Goal: Task Accomplishment & Management: Use online tool/utility

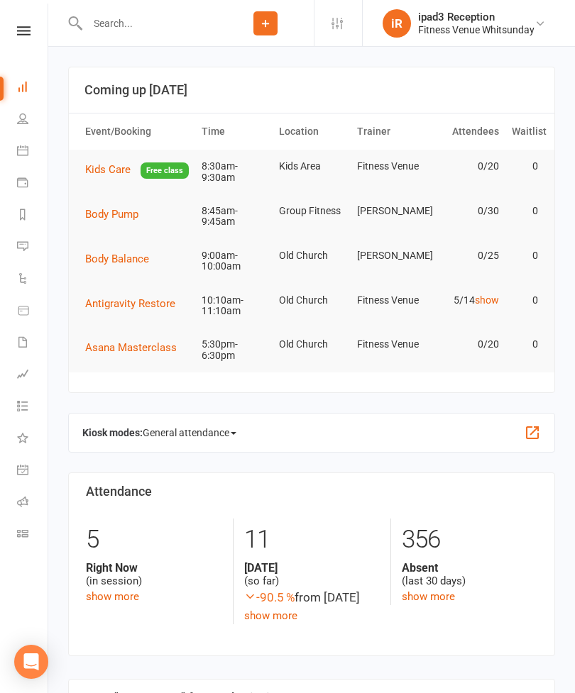
click at [183, 443] on span "General attendance" at bounding box center [190, 432] width 94 height 23
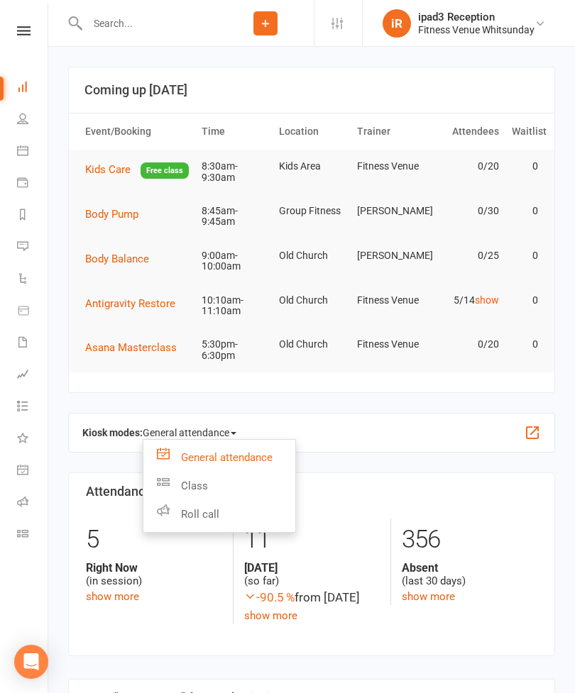
click at [184, 529] on link "Roll call" at bounding box center [219, 514] width 152 height 28
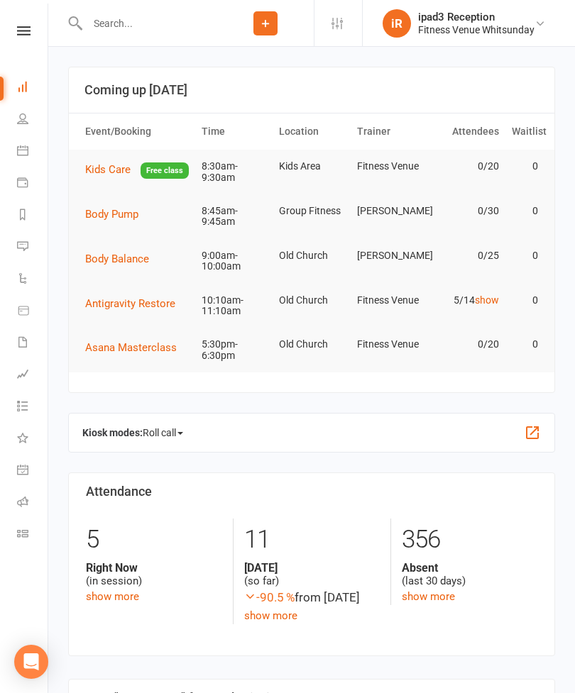
click at [166, 444] on span "Roll call" at bounding box center [163, 432] width 40 height 23
click at [201, 529] on link "Roll call" at bounding box center [219, 514] width 152 height 28
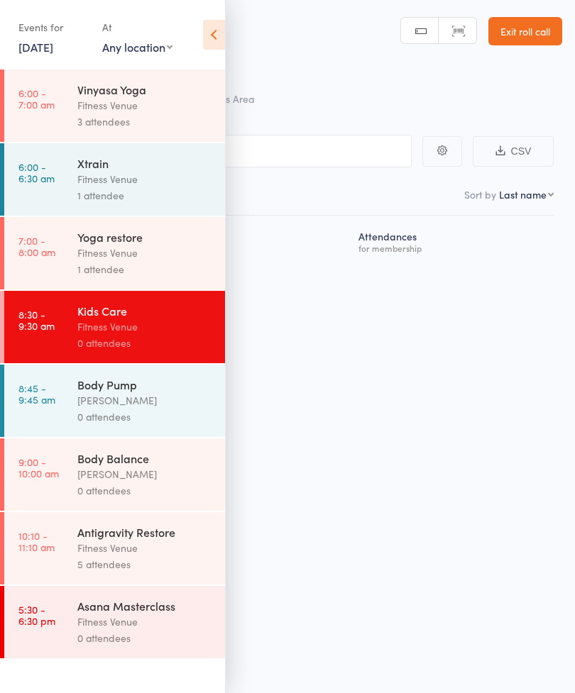
click at [80, 178] on div "Fitness Venue" at bounding box center [144, 179] width 135 height 16
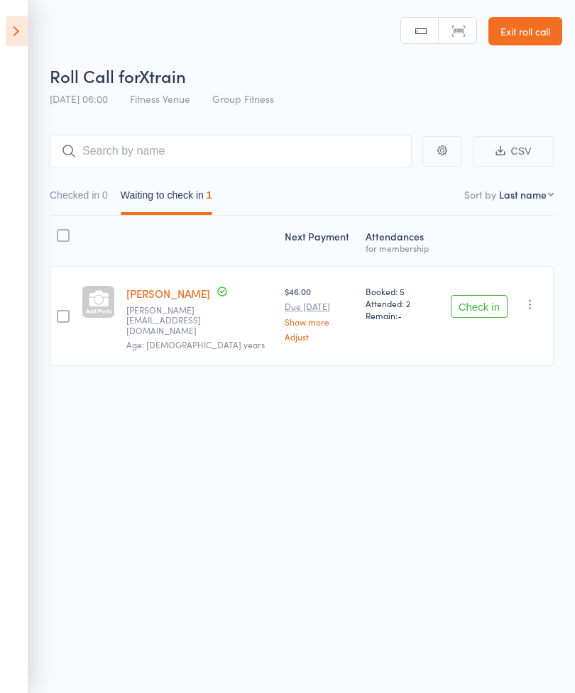
click at [18, 31] on icon at bounding box center [17, 31] width 22 height 30
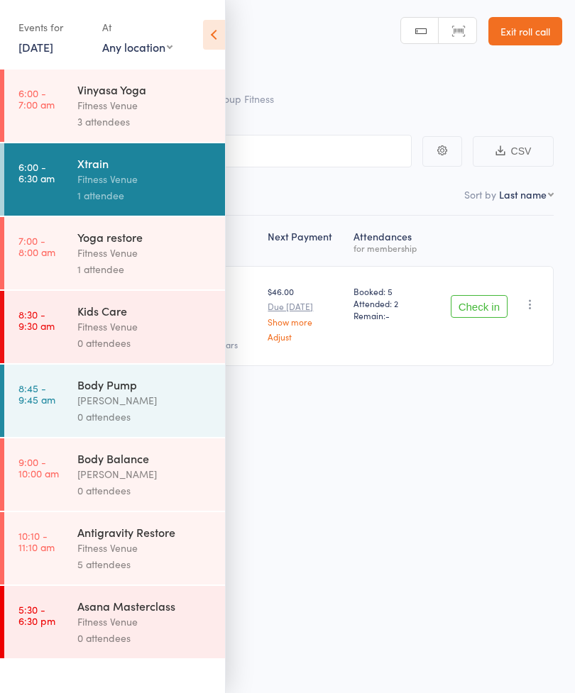
click at [36, 51] on link "15 Aug, 2025" at bounding box center [35, 47] width 35 height 16
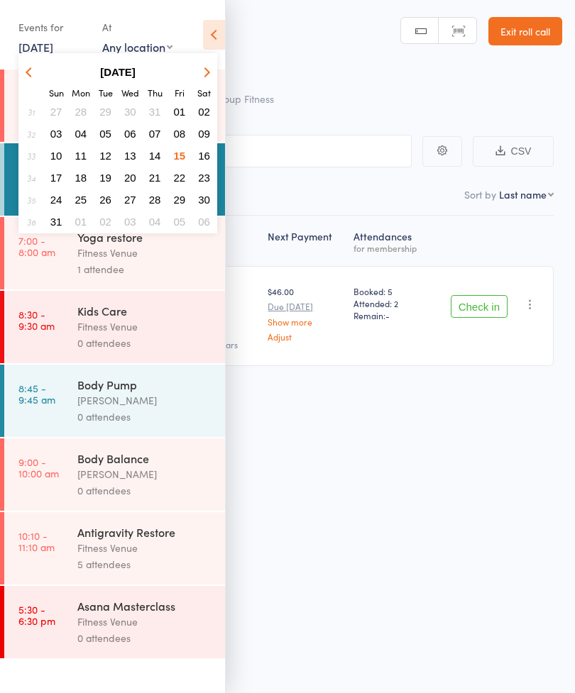
click at [210, 36] on icon at bounding box center [214, 35] width 22 height 30
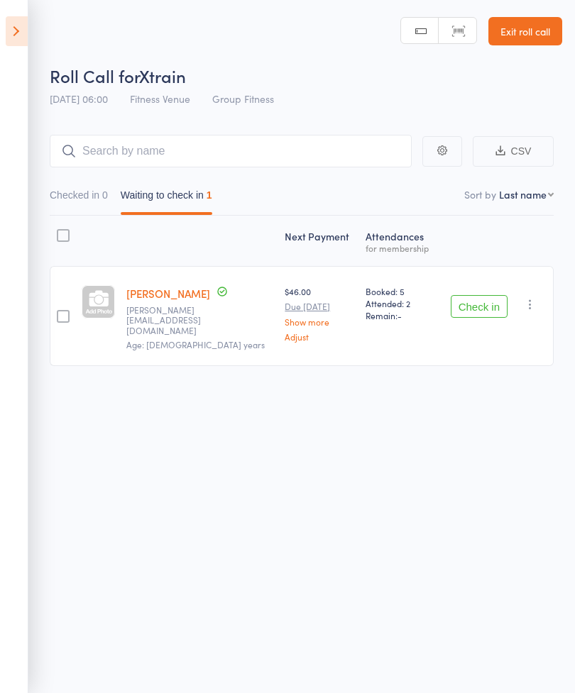
click at [472, 309] on button "Check in" at bounding box center [478, 306] width 57 height 23
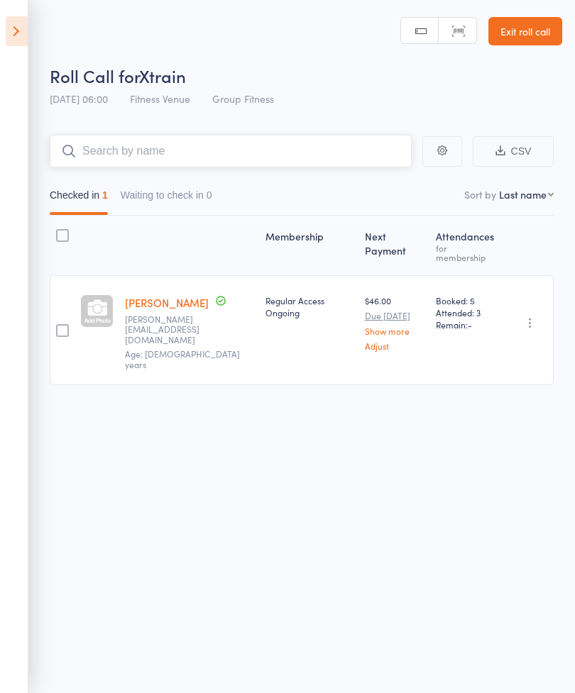
click at [109, 153] on input "search" at bounding box center [231, 151] width 362 height 33
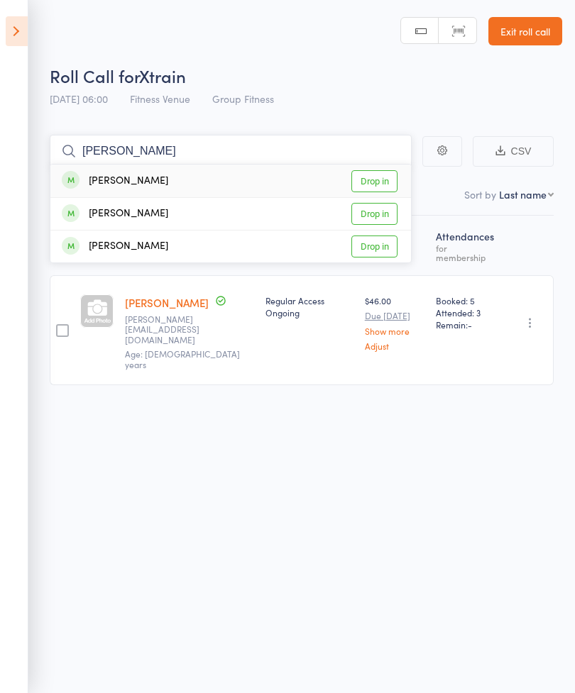
type input "Paige"
click at [372, 184] on link "Drop in" at bounding box center [374, 181] width 46 height 22
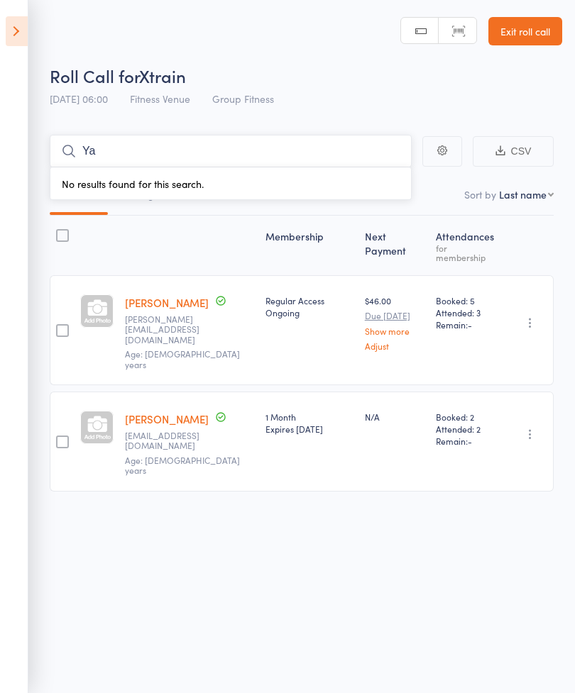
type input "Y"
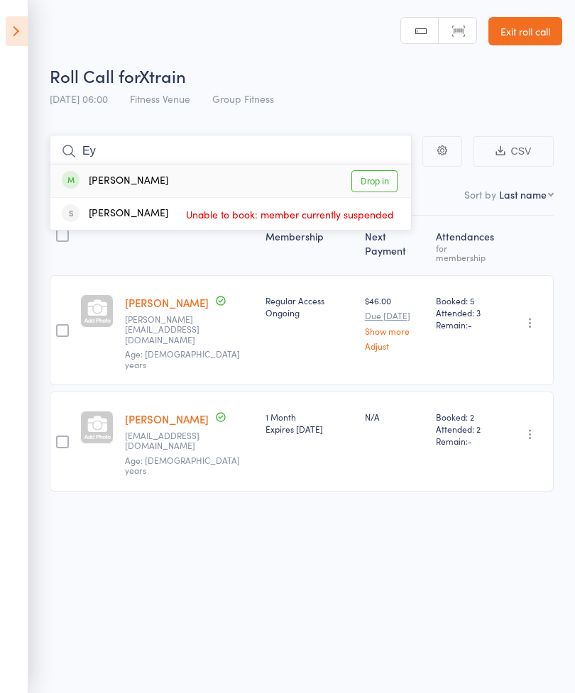
type input "E"
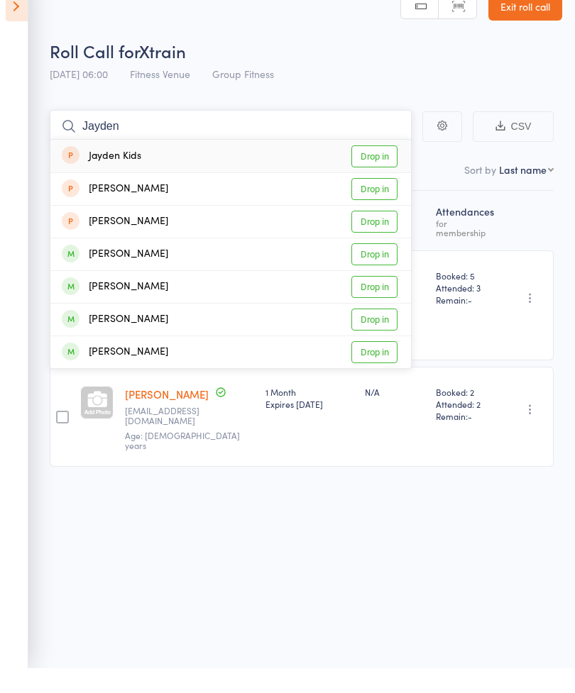
type input "Jayden"
click at [368, 203] on link "Drop in" at bounding box center [374, 214] width 46 height 22
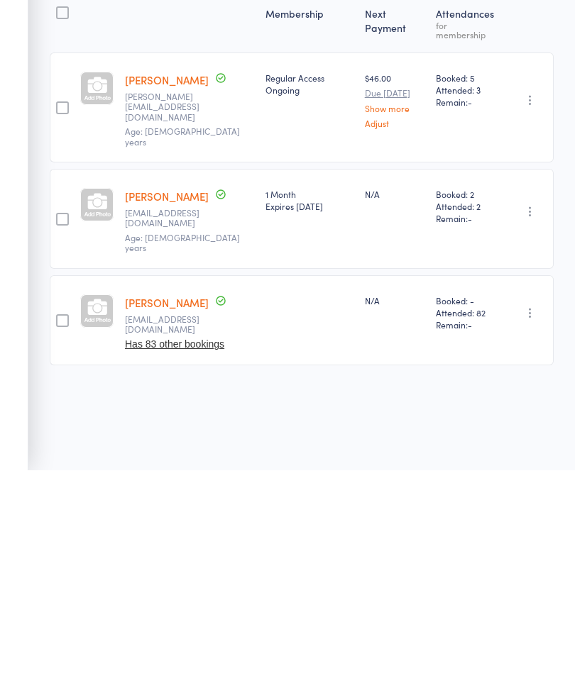
scroll to position [10, 0]
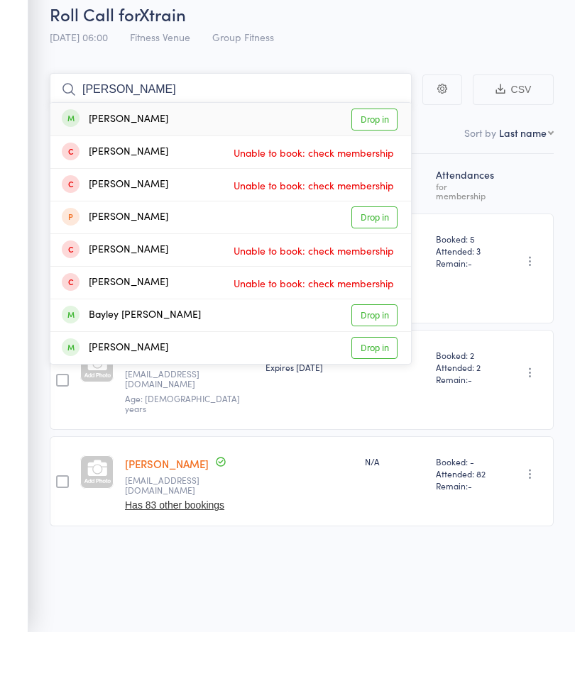
type input "Haasan"
click at [381, 170] on link "Drop in" at bounding box center [374, 181] width 46 height 22
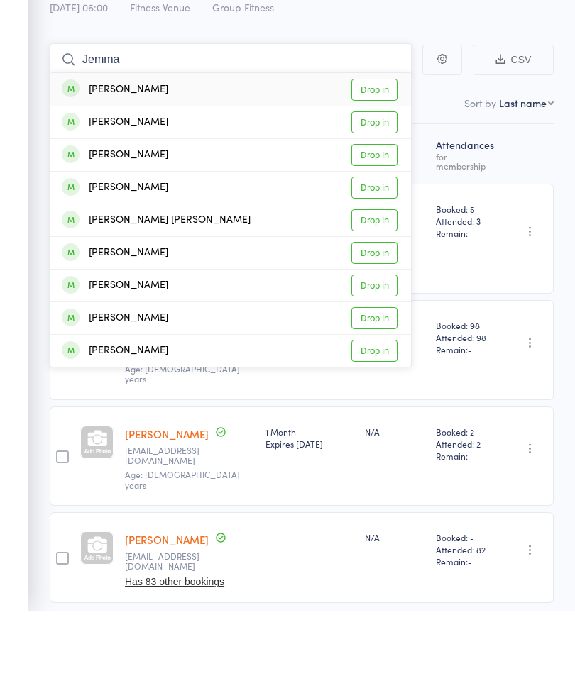
type input "Jemma"
click at [365, 160] on link "Drop in" at bounding box center [374, 171] width 46 height 22
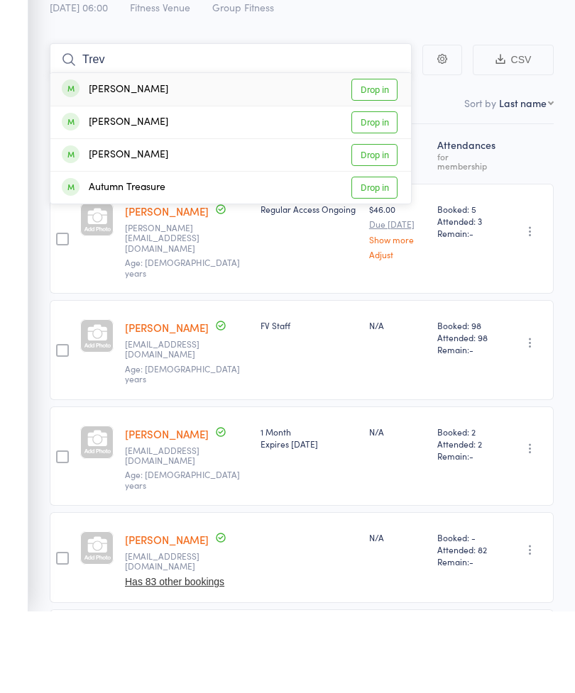
type input "Trev"
click at [368, 160] on link "Drop in" at bounding box center [374, 171] width 46 height 22
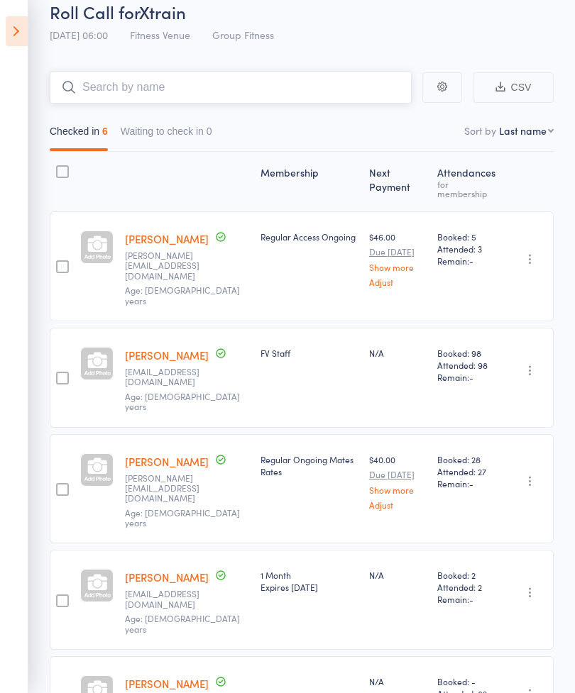
scroll to position [63, 0]
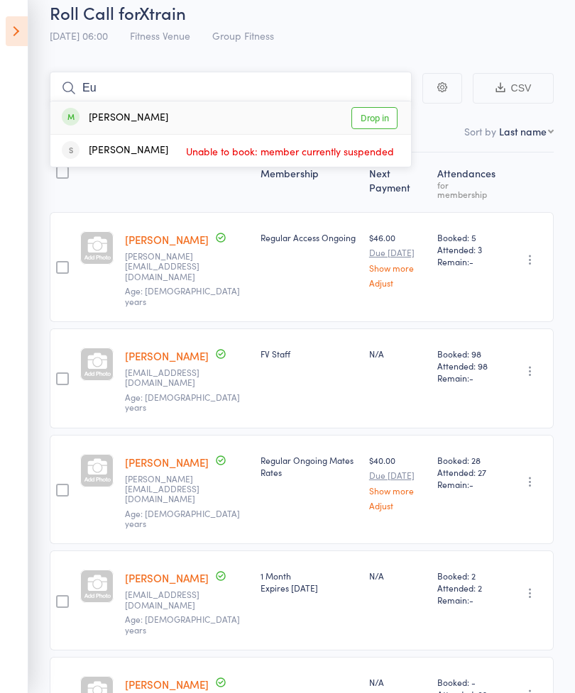
type input "E"
type input "I"
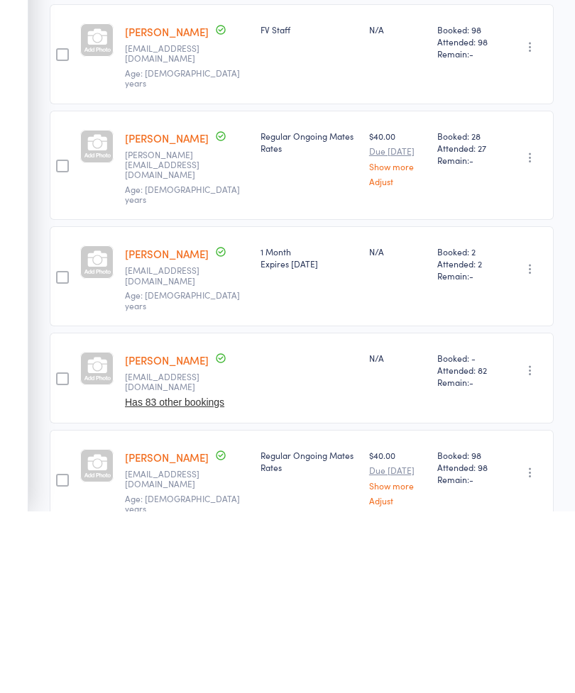
scroll to position [208, 0]
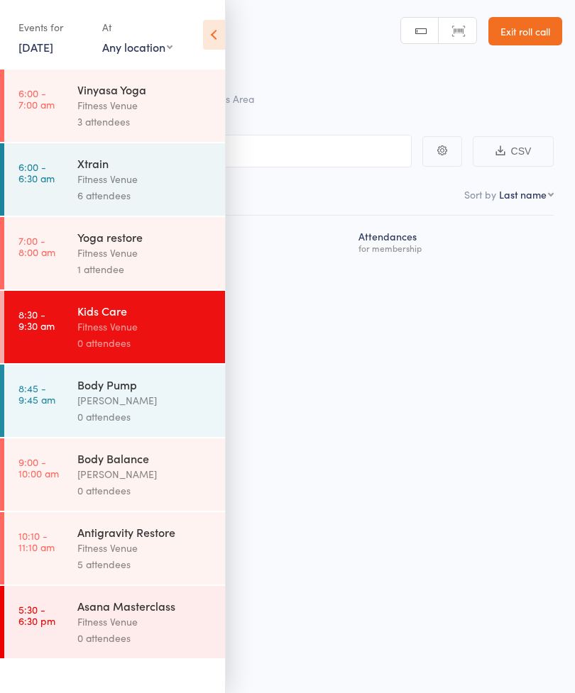
click at [73, 182] on link "6:00 - 6:30 am Xtrain Fitness Venue 6 attendees" at bounding box center [114, 179] width 221 height 72
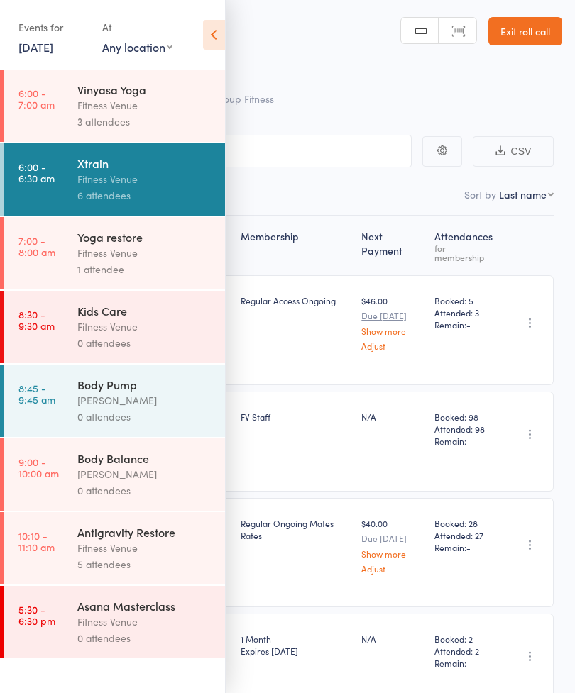
click at [218, 32] on icon at bounding box center [214, 35] width 22 height 30
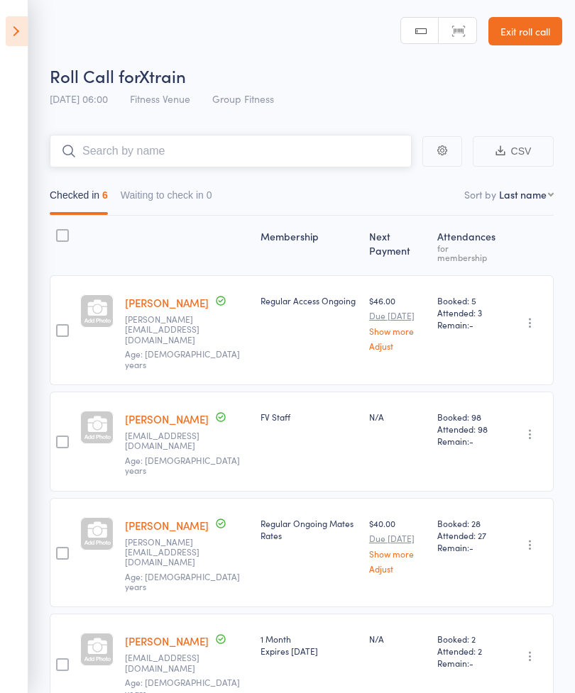
click at [105, 159] on input "search" at bounding box center [231, 151] width 362 height 33
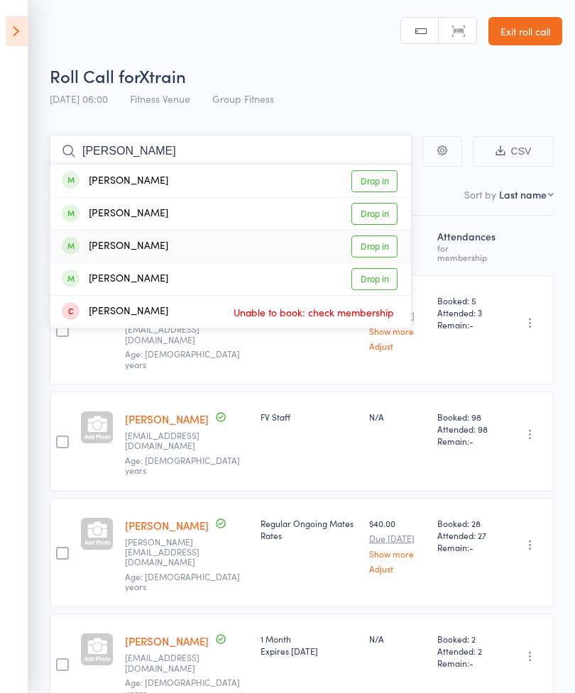
type input "Debbi"
click at [371, 248] on link "Drop in" at bounding box center [374, 247] width 46 height 22
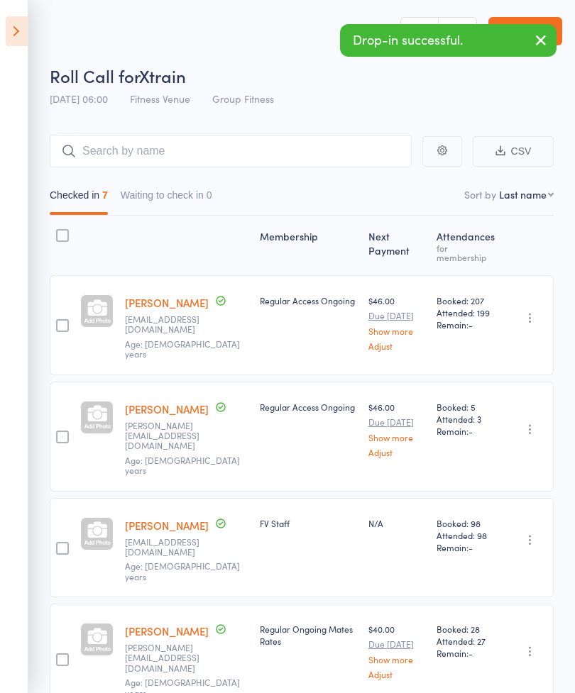
click at [22, 36] on icon at bounding box center [17, 31] width 22 height 30
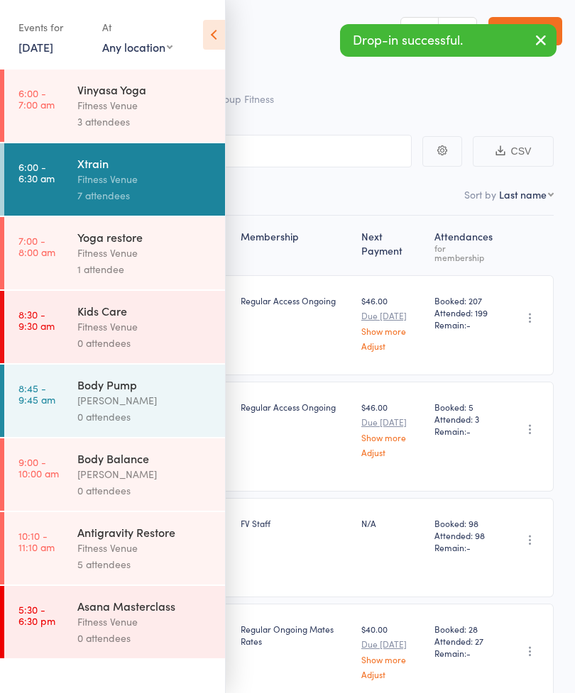
click at [27, 47] on link "15 Aug, 2025" at bounding box center [35, 47] width 35 height 16
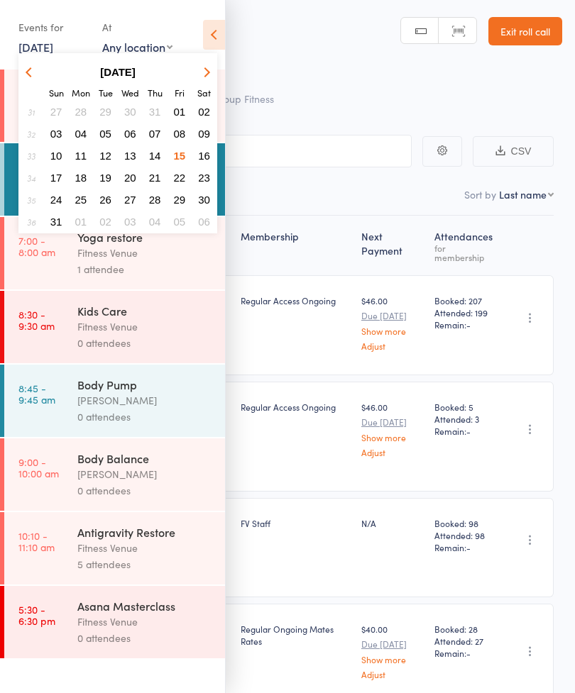
click at [160, 161] on span "14" at bounding box center [155, 156] width 12 height 12
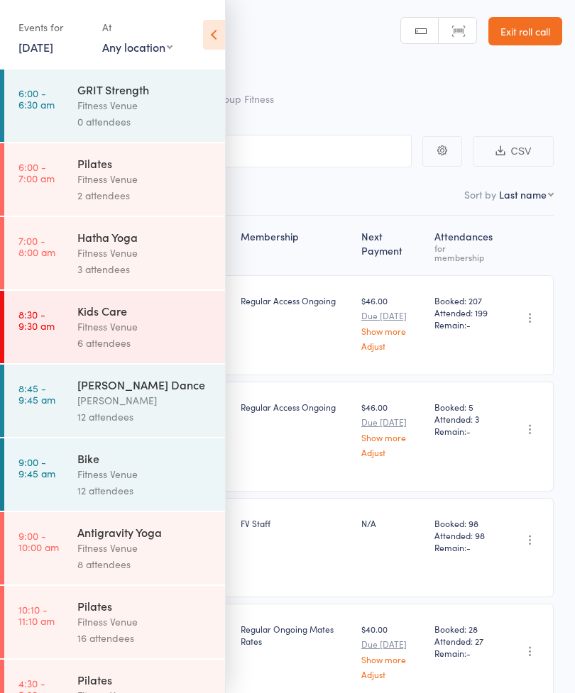
click at [68, 110] on link "6:00 - 6:30 am GRIT Strength Fitness Venue 0 attendees" at bounding box center [114, 106] width 221 height 72
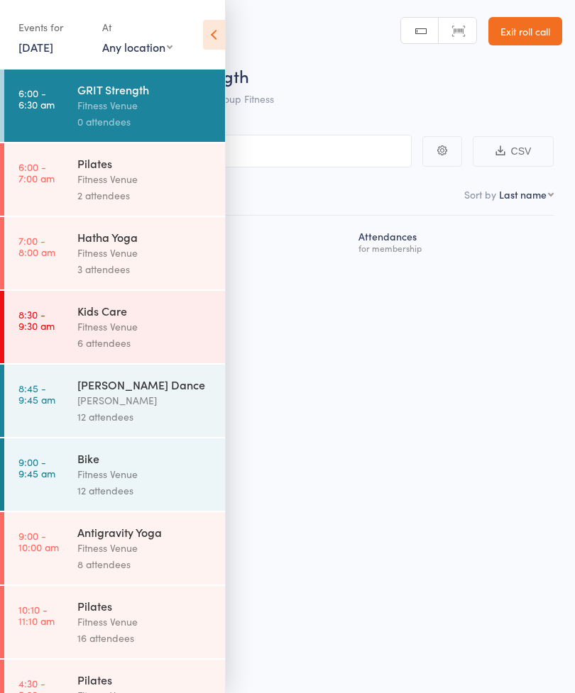
click at [222, 25] on icon at bounding box center [214, 35] width 22 height 30
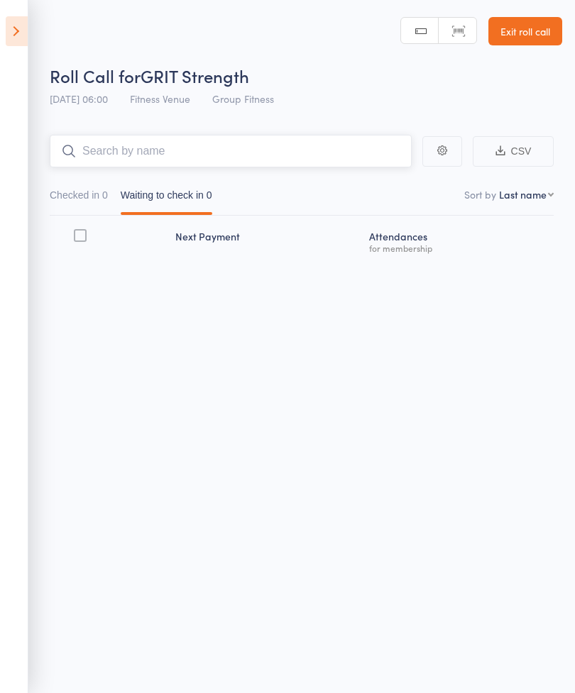
click at [125, 160] on input "search" at bounding box center [231, 151] width 362 height 33
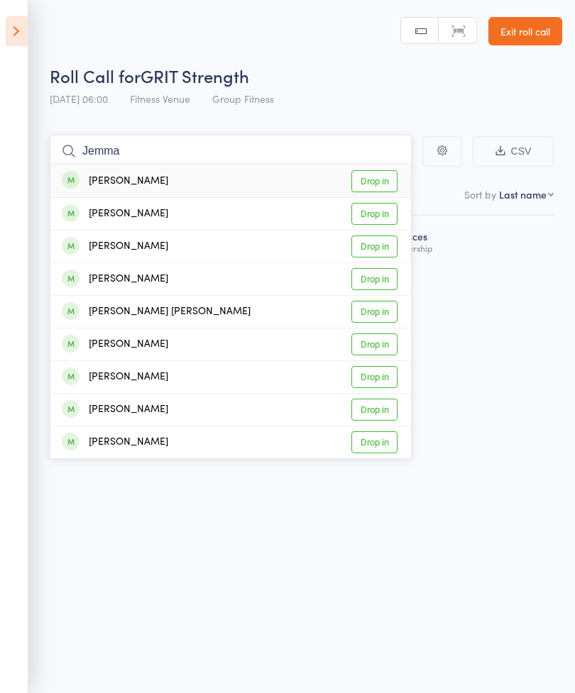
type input "Jemma"
click at [372, 184] on link "Drop in" at bounding box center [374, 181] width 46 height 22
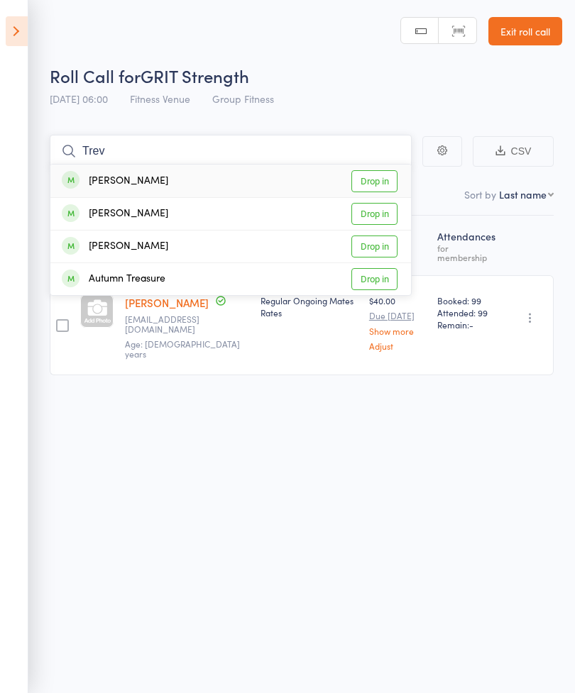
type input "Trev"
click at [370, 181] on link "Drop in" at bounding box center [374, 181] width 46 height 22
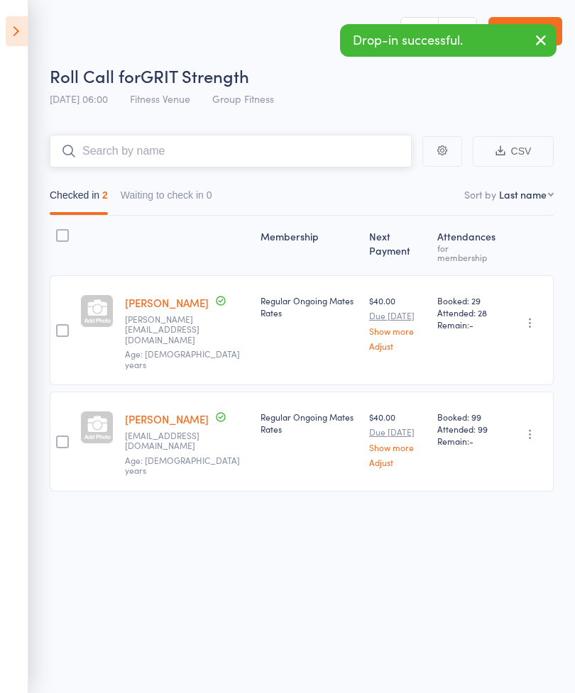
click at [105, 152] on input "search" at bounding box center [231, 151] width 362 height 33
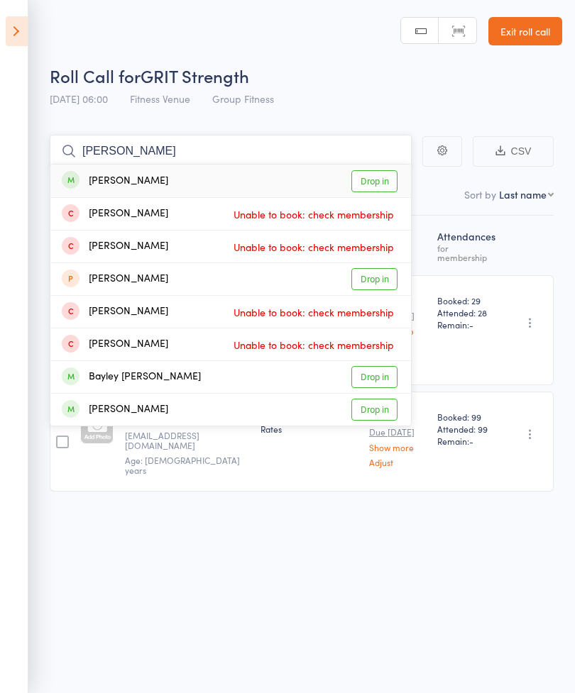
type input "Haasan"
click at [367, 182] on link "Drop in" at bounding box center [374, 181] width 46 height 22
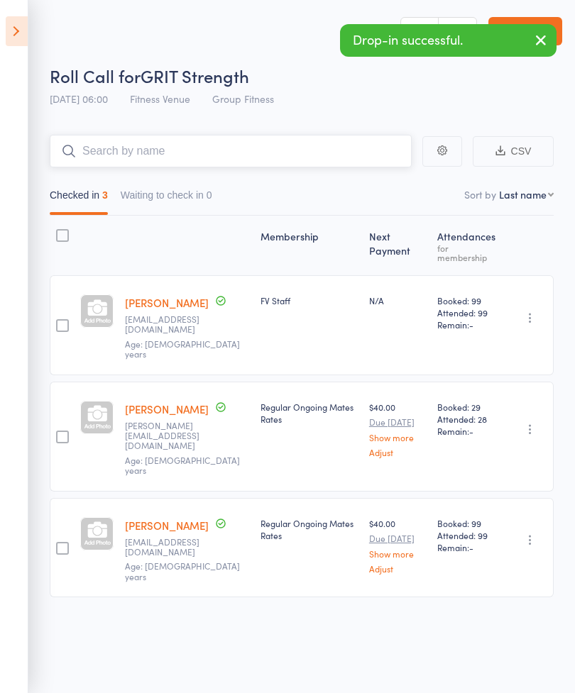
click at [103, 162] on input "search" at bounding box center [231, 151] width 362 height 33
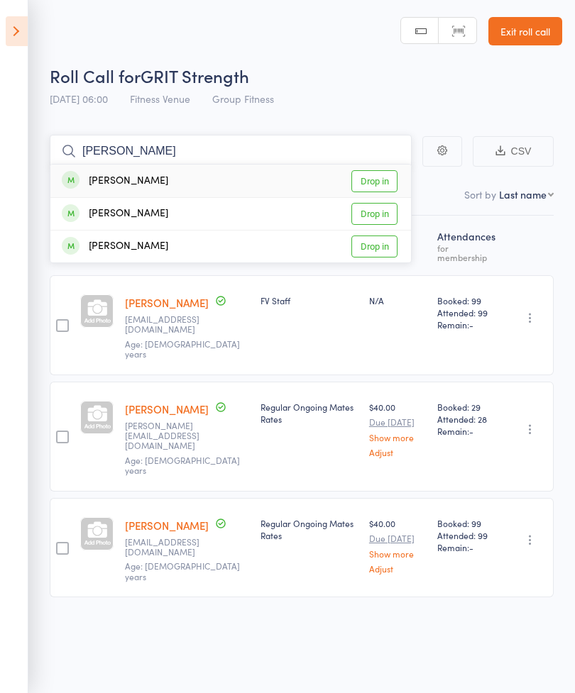
type input "Paige"
click at [383, 185] on link "Drop in" at bounding box center [374, 181] width 46 height 22
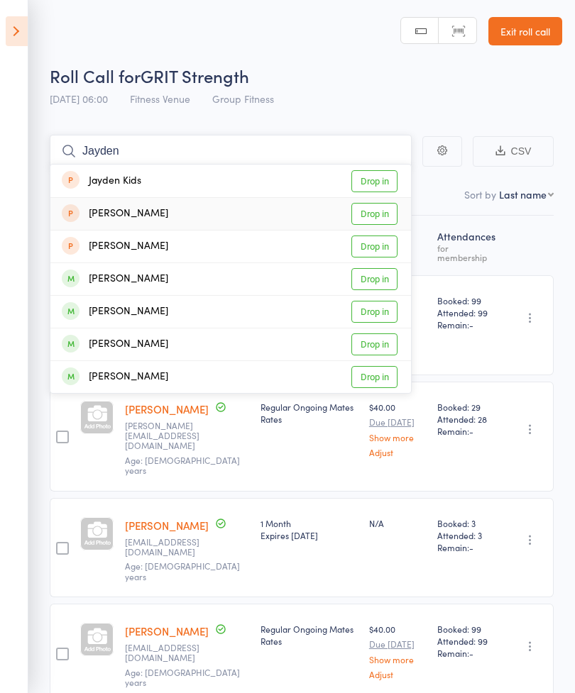
type input "Jayden"
click at [372, 222] on link "Drop in" at bounding box center [374, 214] width 46 height 22
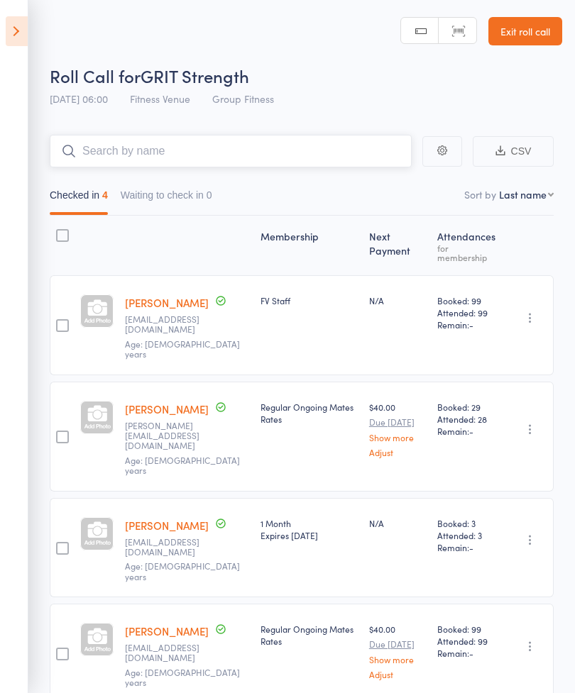
click at [359, 215] on nav "Checked in 4 Waiting to check in 0" at bounding box center [301, 198] width 516 height 33
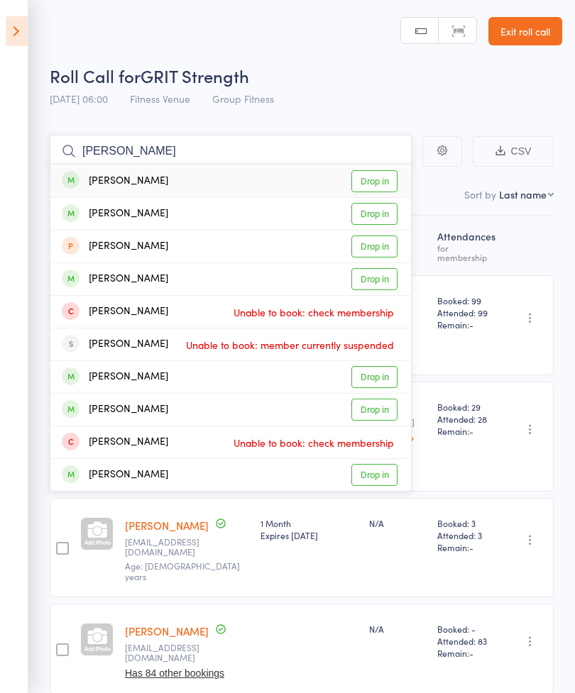
type input "Holly"
click at [372, 184] on link "Drop in" at bounding box center [374, 181] width 46 height 22
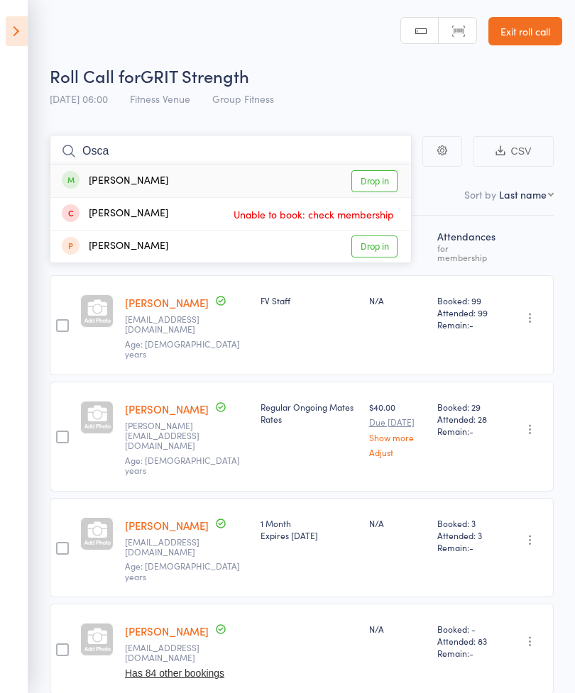
type input "Osca"
click at [380, 174] on link "Drop in" at bounding box center [374, 181] width 46 height 22
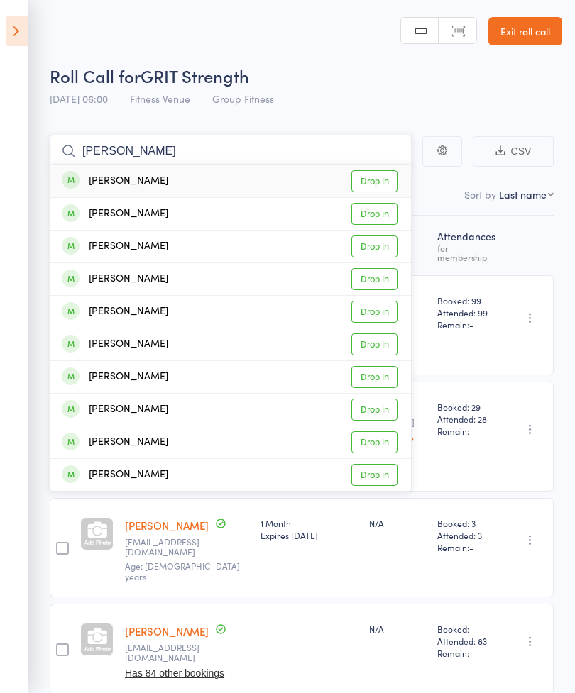
type input "Melissa"
click at [377, 177] on link "Drop in" at bounding box center [374, 181] width 46 height 22
